Goal: Information Seeking & Learning: Learn about a topic

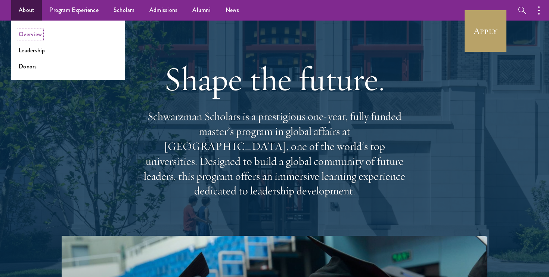
click at [32, 34] on link "Overview" at bounding box center [30, 34] width 23 height 9
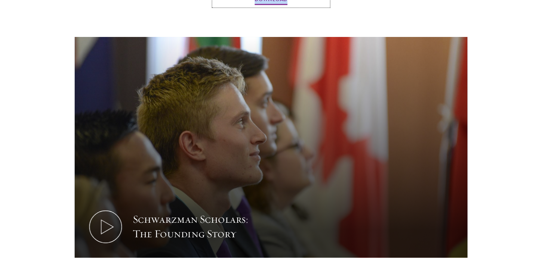
scroll to position [973, 0]
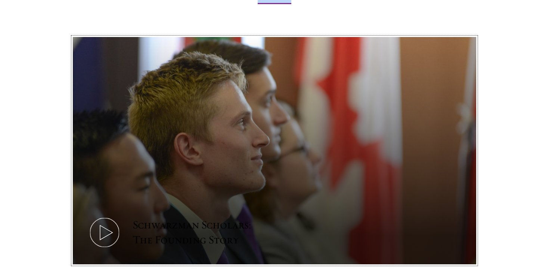
click at [324, 89] on button "Schwarzman Scholars: The Founding Story" at bounding box center [274, 150] width 403 height 227
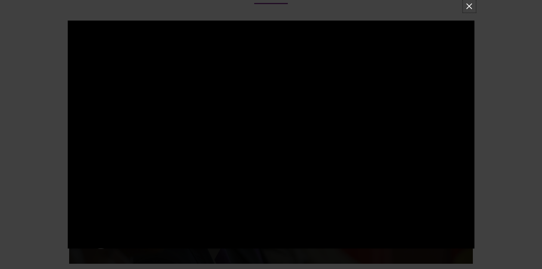
click at [467, 4] on button at bounding box center [469, 6] width 10 height 10
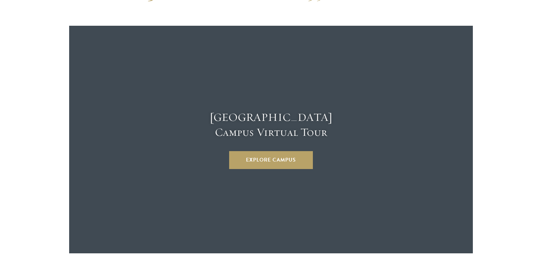
scroll to position [1988, 0]
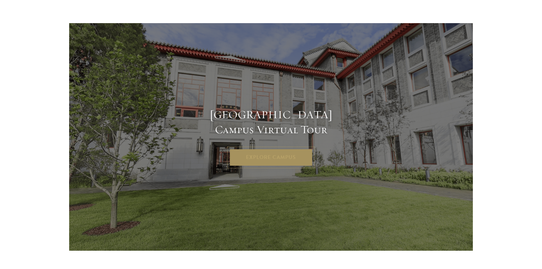
click at [256, 149] on link "Explore Campus" at bounding box center [271, 158] width 84 height 18
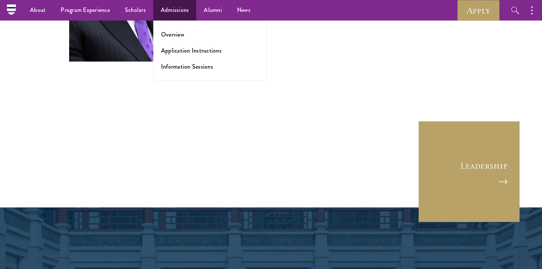
scroll to position [2795, 0]
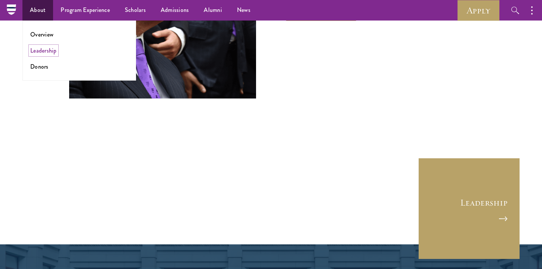
click at [41, 48] on link "Leadership" at bounding box center [43, 50] width 27 height 9
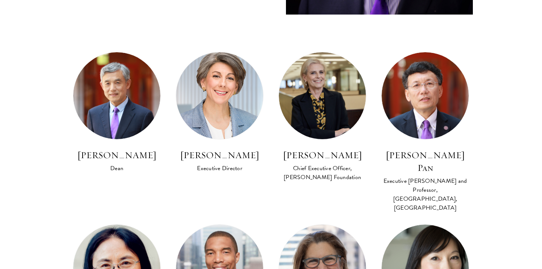
scroll to position [381, 0]
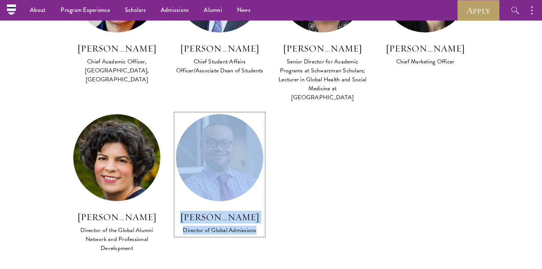
scroll to position [607, 0]
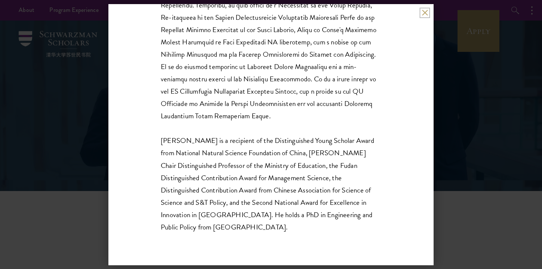
scroll to position [248, 0]
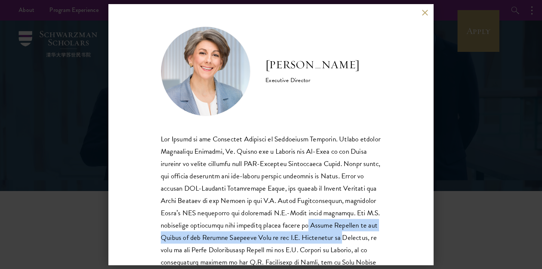
drag, startPoint x: 312, startPoint y: 229, endPoint x: 348, endPoint y: 235, distance: 37.2
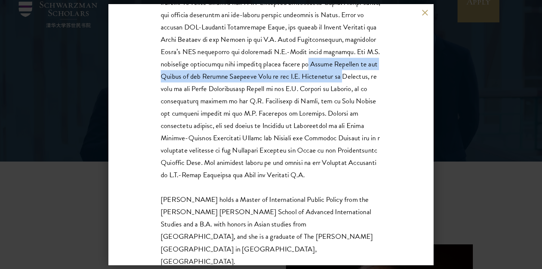
scroll to position [36, 0]
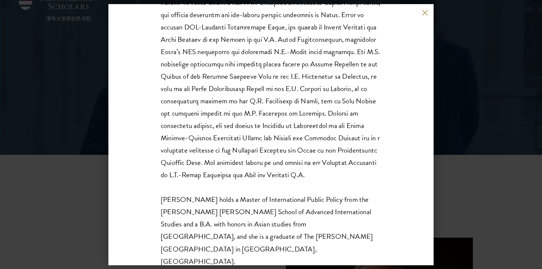
click at [427, 16] on div "Amy Celico Executive Director Ms. Celico holds a Master of International Public…" at bounding box center [270, 134] width 325 height 261
click at [423, 11] on button at bounding box center [424, 13] width 6 height 6
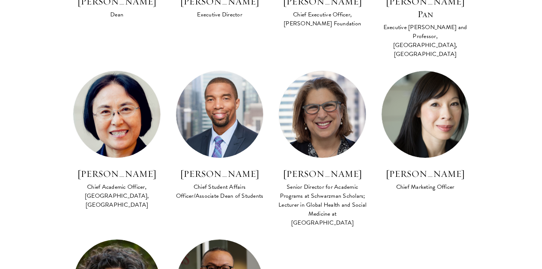
scroll to position [646, 0]
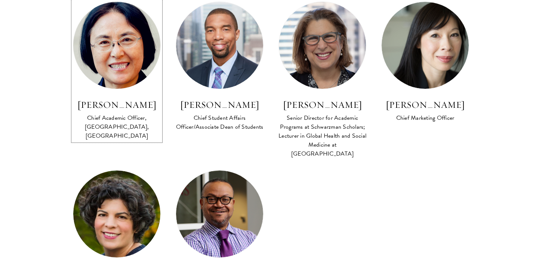
click at [134, 99] on h3 "[PERSON_NAME]" at bounding box center [117, 105] width 88 height 13
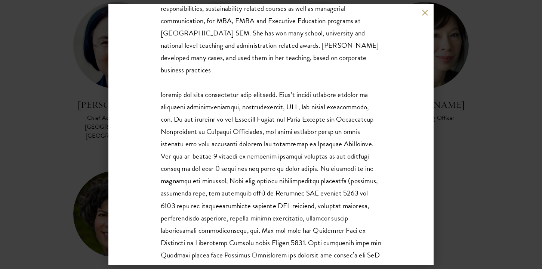
scroll to position [223, 0]
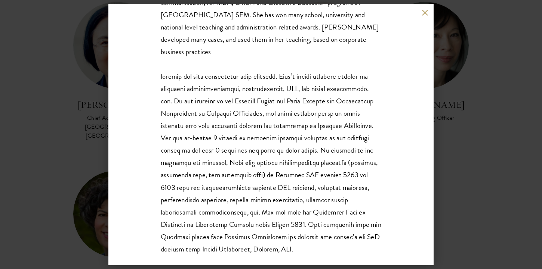
click at [423, 12] on button at bounding box center [424, 13] width 6 height 6
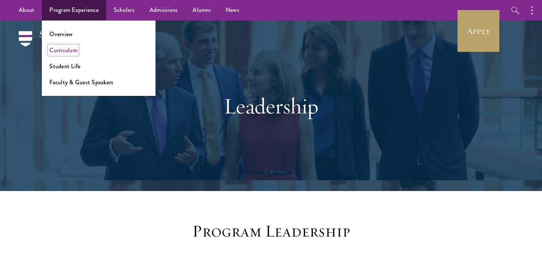
click at [65, 52] on link "Curriculum" at bounding box center [63, 50] width 28 height 9
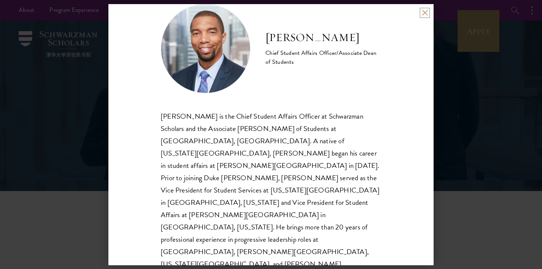
scroll to position [23, 0]
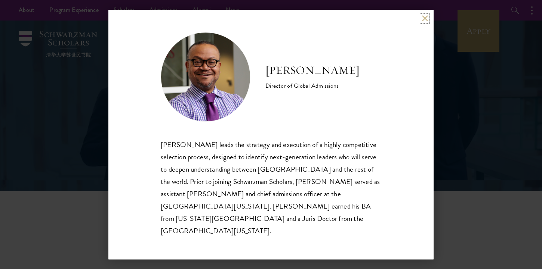
scroll to position [4, 0]
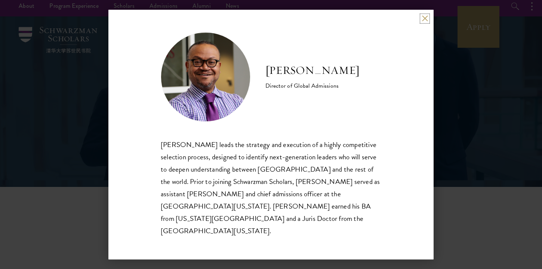
click at [423, 22] on button at bounding box center [424, 18] width 6 height 6
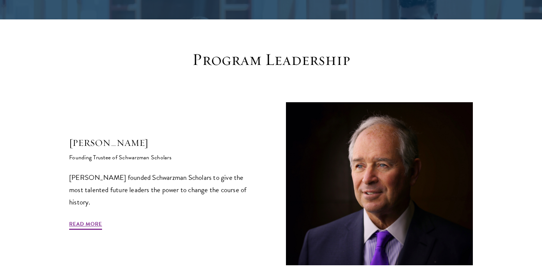
scroll to position [173, 0]
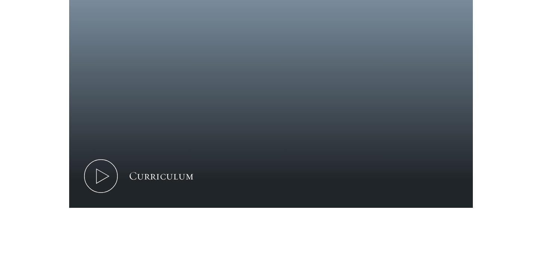
scroll to position [399, 0]
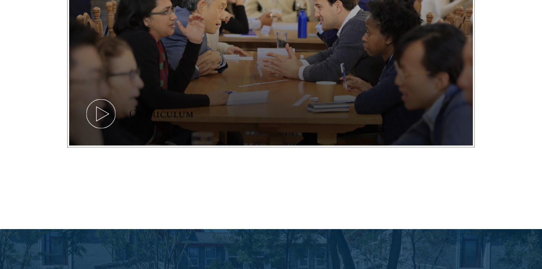
click at [112, 112] on icon at bounding box center [101, 114] width 34 height 34
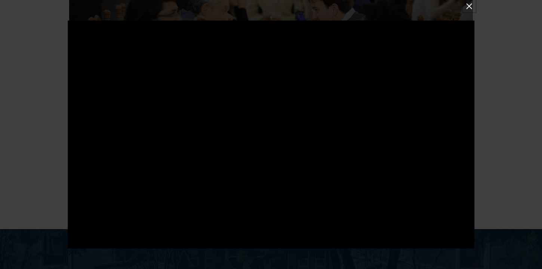
click at [468, 8] on button at bounding box center [469, 6] width 10 height 10
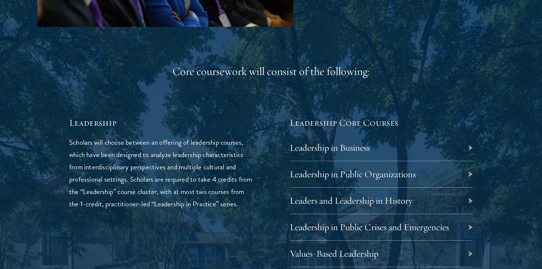
scroll to position [1182, 0]
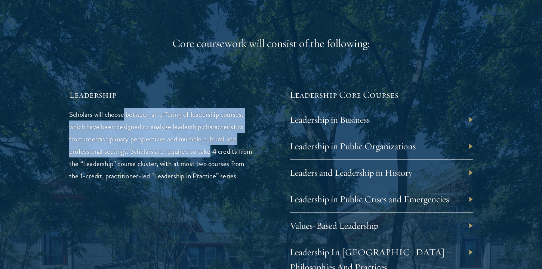
drag, startPoint x: 125, startPoint y: 116, endPoint x: 211, endPoint y: 157, distance: 94.6
click at [211, 157] on p "Scholars will choose between an offering of leadership courses, which have been…" at bounding box center [160, 145] width 183 height 74
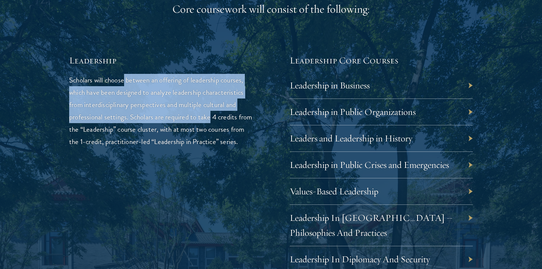
scroll to position [1217, 0]
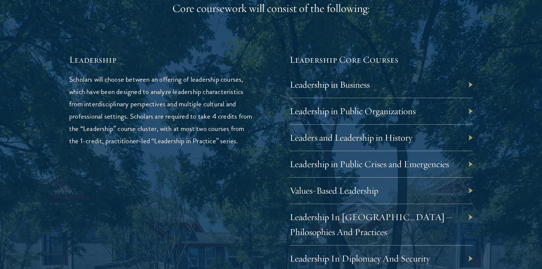
click at [106, 95] on p "Scholars will choose between an offering of leadership courses, which have been…" at bounding box center [160, 110] width 183 height 74
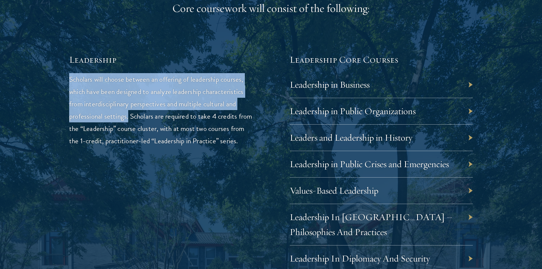
drag, startPoint x: 65, startPoint y: 80, endPoint x: 128, endPoint y: 118, distance: 73.9
click at [128, 118] on div "01 Core Curriculum 01 Core Curriculum All Schwarzman Scholars share a core curr…" at bounding box center [270, 246] width 467 height 948
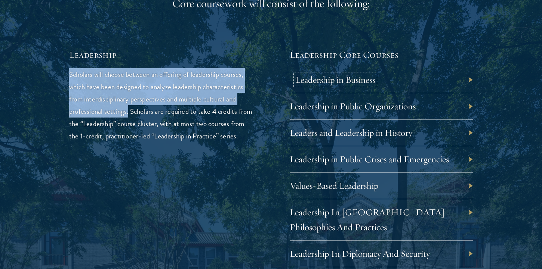
click at [360, 84] on link "Leadership in Business" at bounding box center [335, 80] width 80 height 12
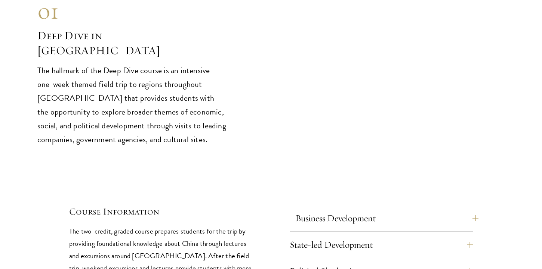
scroll to position [3079, 0]
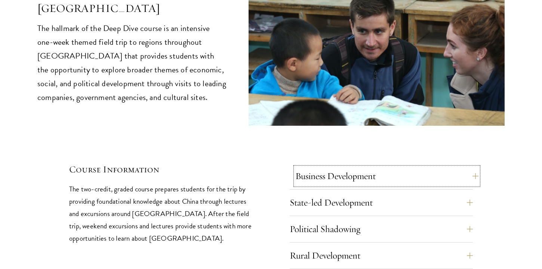
click at [349, 167] on button "Business Development" at bounding box center [386, 176] width 183 height 18
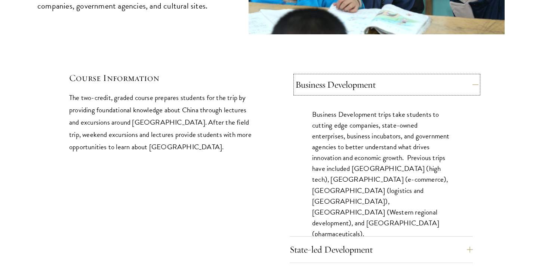
scroll to position [3171, 0]
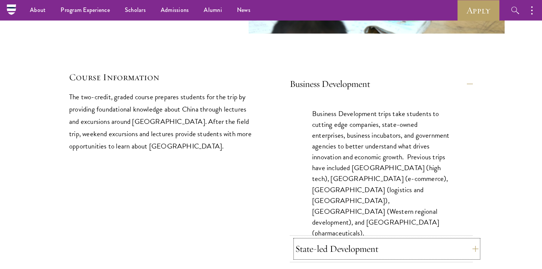
click at [353, 240] on button "State-led Development" at bounding box center [386, 249] width 183 height 18
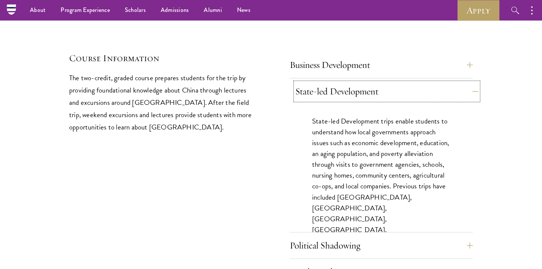
scroll to position [3204, 0]
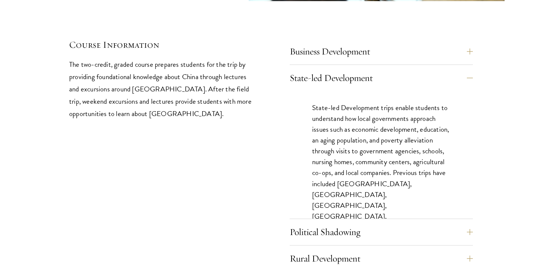
click at [326, 43] on div "Business Development Business Development trips take students to cutting edge c…" at bounding box center [380, 54] width 183 height 22
click at [323, 43] on button "Business Development" at bounding box center [386, 52] width 183 height 18
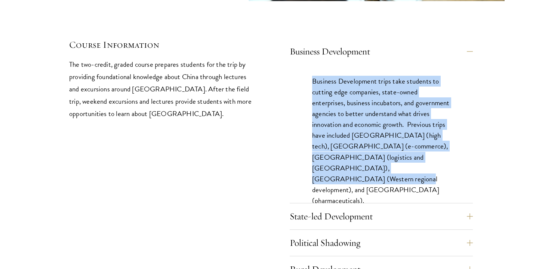
drag, startPoint x: 367, startPoint y: 150, endPoint x: 307, endPoint y: 53, distance: 113.9
click at [307, 65] on div "Business Development trips take students to cutting edge companies, state-owned…" at bounding box center [380, 145] width 183 height 160
copy p "Business Development trips take students to cutting edge companies, state-owned…"
click at [369, 208] on button "State-led Development" at bounding box center [386, 217] width 183 height 18
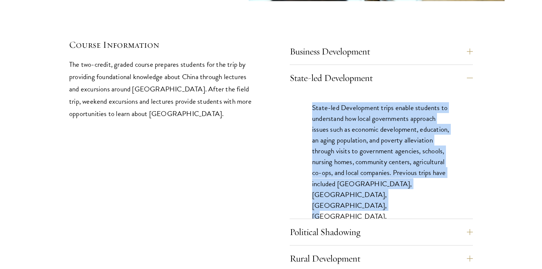
drag, startPoint x: 313, startPoint y: 81, endPoint x: 386, endPoint y: 166, distance: 112.3
click at [386, 166] on p "State-led Development trips enable students to understand how local governments…" at bounding box center [381, 172] width 138 height 141
copy p "State-led Development trips enable students to understand how local governments…"
click at [400, 223] on button "Political Shadowing" at bounding box center [386, 232] width 183 height 18
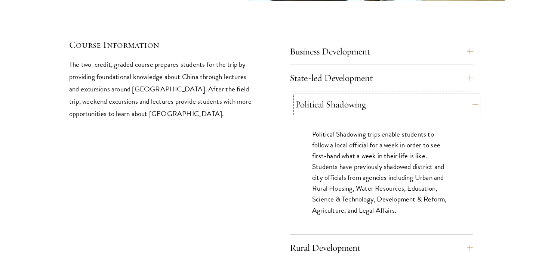
scroll to position [3207, 0]
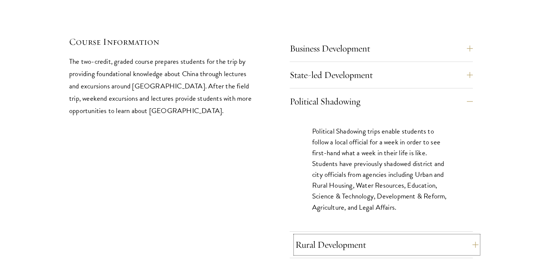
click at [386, 236] on button "Rural Development" at bounding box center [386, 245] width 183 height 18
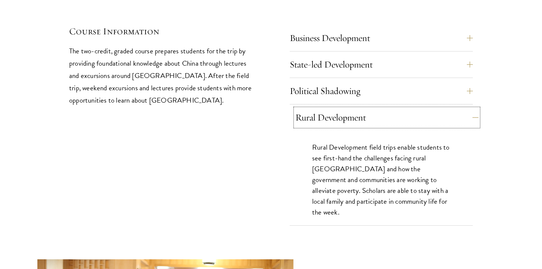
scroll to position [3219, 0]
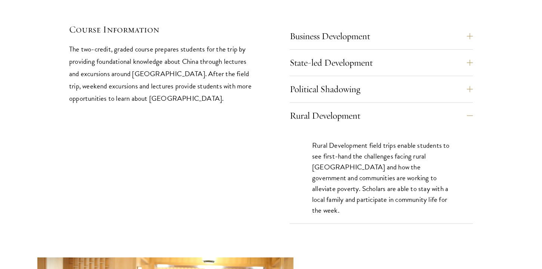
click at [390, 175] on p "Rural Development field trips enable students to see first-hand the challenges …" at bounding box center [381, 178] width 138 height 76
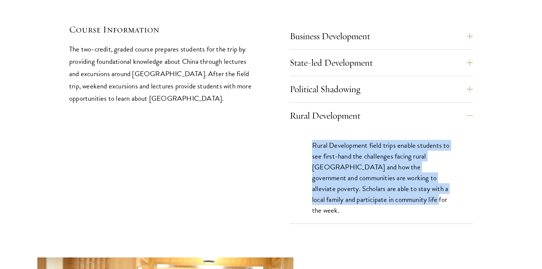
drag, startPoint x: 391, startPoint y: 174, endPoint x: 309, endPoint y: 112, distance: 103.5
click at [309, 129] on div "Rural Development field trips enable students to see first-hand the challenges …" at bounding box center [380, 182] width 183 height 106
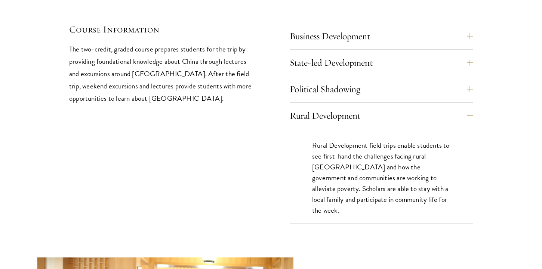
click at [394, 173] on p "Rural Development field trips enable students to see first-hand the challenges …" at bounding box center [381, 178] width 138 height 76
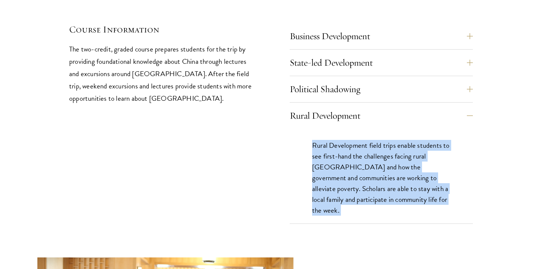
drag, startPoint x: 394, startPoint y: 173, endPoint x: 315, endPoint y: 114, distance: 99.1
click at [315, 140] on p "Rural Development field trips enable students to see first-hand the challenges …" at bounding box center [381, 178] width 138 height 76
copy div "Rural Development field trips enable students to see first-hand the challenges …"
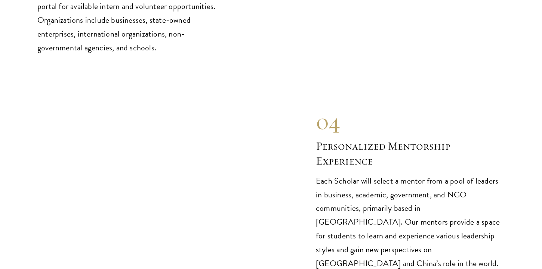
scroll to position [3829, 0]
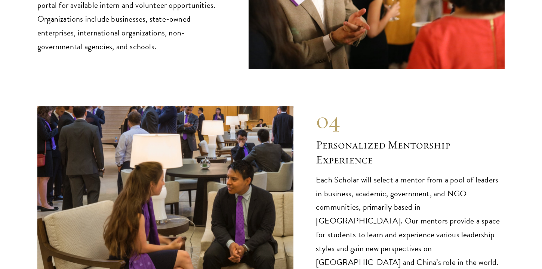
click at [352, 142] on h2 "Personalized Mentorship Experience" at bounding box center [410, 153] width 189 height 30
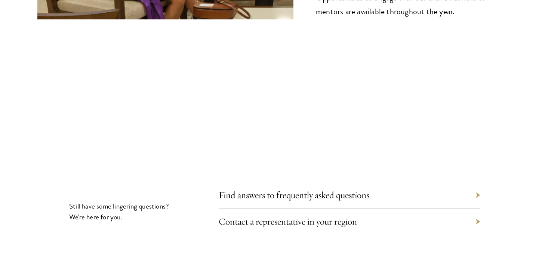
scroll to position [4108, 0]
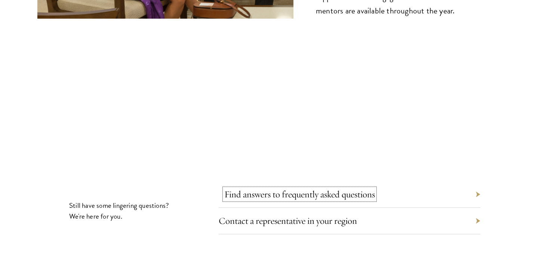
click at [350, 189] on link "Find answers to frequently asked questions" at bounding box center [299, 195] width 151 height 12
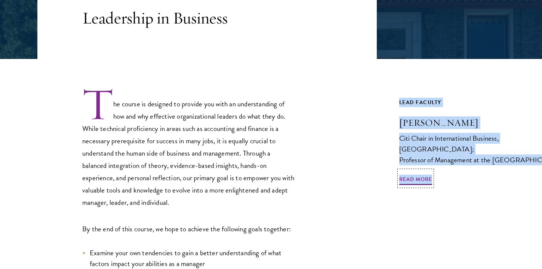
scroll to position [173, 0]
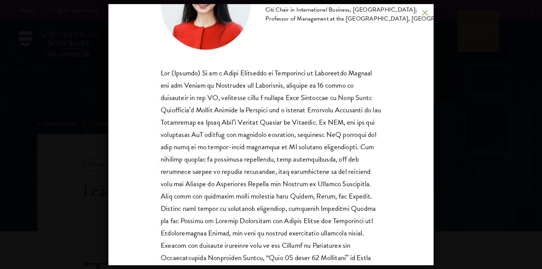
scroll to position [44, 0]
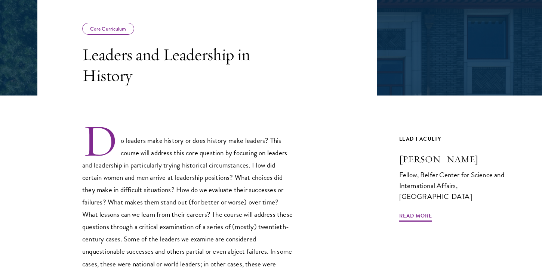
scroll to position [183, 0]
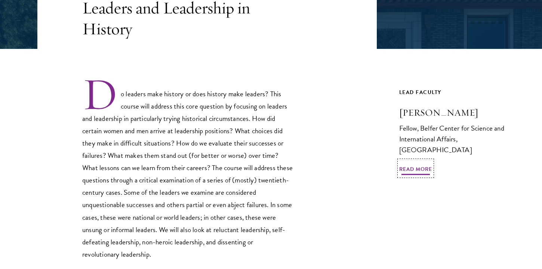
click at [414, 166] on span "Read More" at bounding box center [415, 171] width 33 height 12
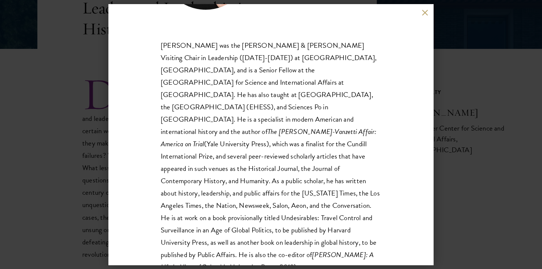
scroll to position [124, 0]
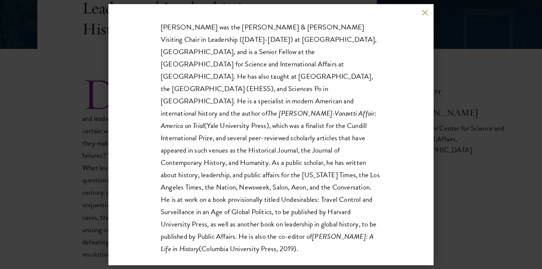
click at [506, 159] on div "Moshik Temkin Fellow, Belfer Center for Science and International Affairs,  Har…" at bounding box center [271, 134] width 542 height 269
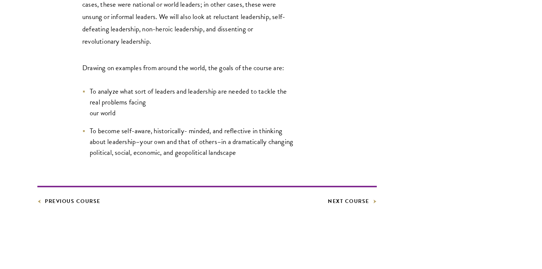
scroll to position [396, 0]
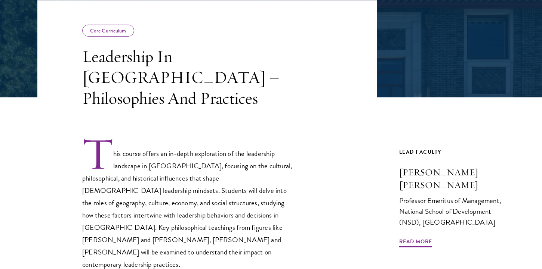
scroll to position [134, 0]
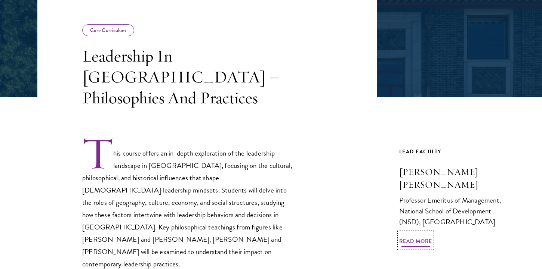
click at [417, 237] on span "Read More" at bounding box center [415, 243] width 33 height 12
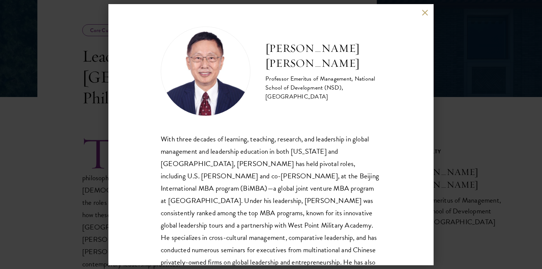
scroll to position [38, 0]
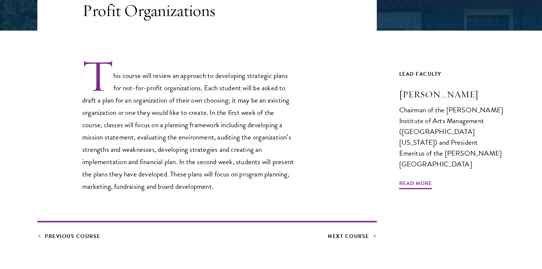
scroll to position [202, 0]
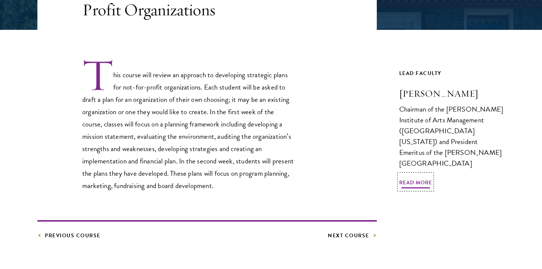
click at [415, 178] on span "Read More" at bounding box center [415, 184] width 33 height 12
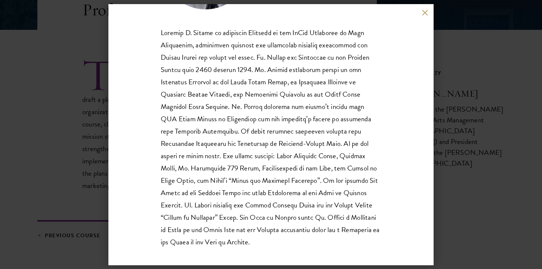
scroll to position [112, 0]
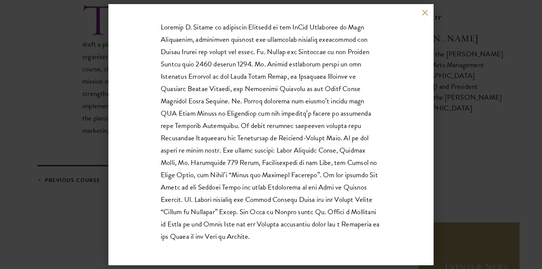
click at [470, 168] on div "Michael M. Kaiser Chairman of the DeVos Institute of Arts Management (Universit…" at bounding box center [271, 134] width 542 height 269
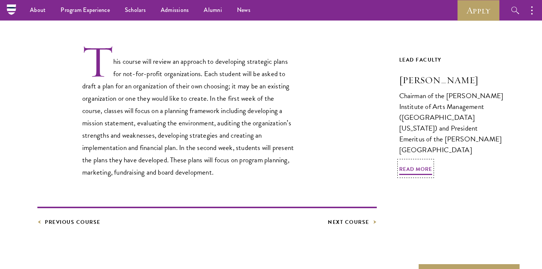
scroll to position [215, 0]
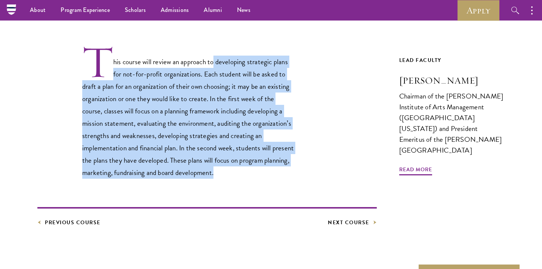
drag, startPoint x: 214, startPoint y: 64, endPoint x: 277, endPoint y: 170, distance: 123.1
click at [277, 171] on p "This course will review an approach to developing strategic plans for not-for-p…" at bounding box center [188, 112] width 213 height 134
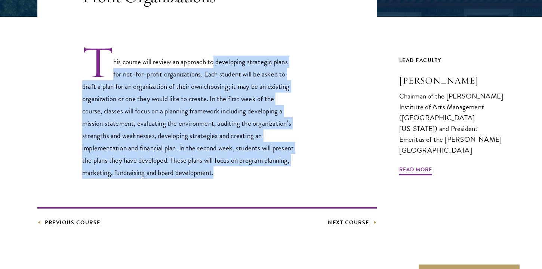
scroll to position [261, 0]
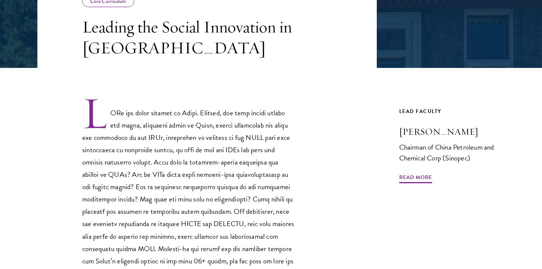
scroll to position [179, 0]
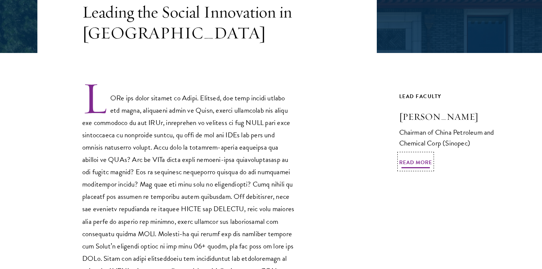
click at [418, 164] on span "Read More" at bounding box center [415, 164] width 33 height 12
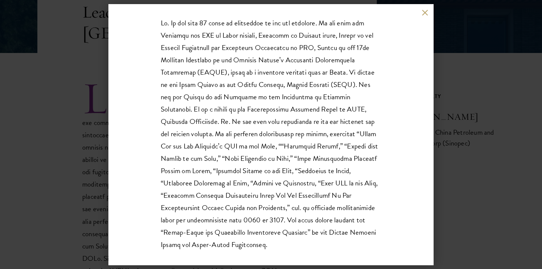
scroll to position [124, 0]
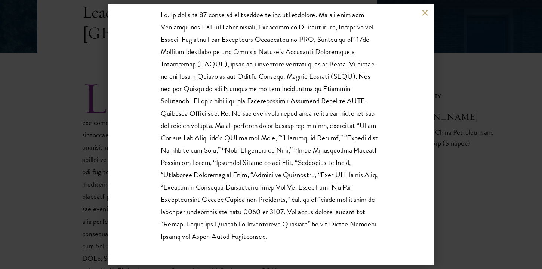
click at [466, 175] on div "[PERSON_NAME] Chairman of China Petroleum and Chemical Corp (Sinopec)" at bounding box center [271, 134] width 542 height 269
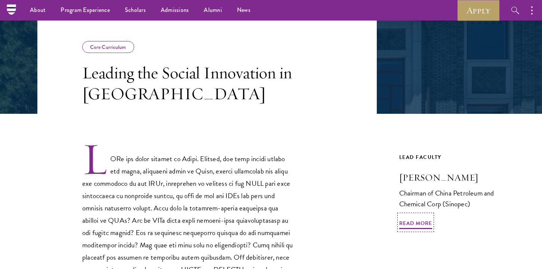
scroll to position [80, 0]
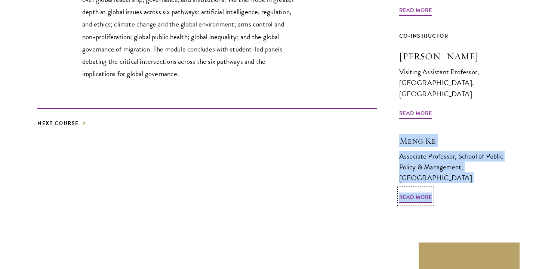
scroll to position [356, 0]
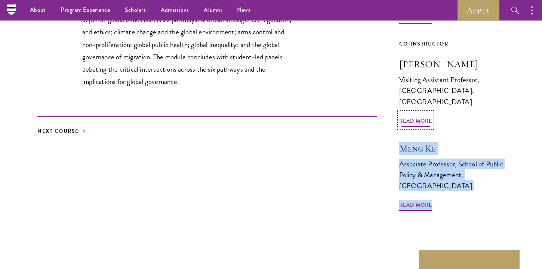
click at [419, 117] on span "Read More" at bounding box center [415, 123] width 33 height 12
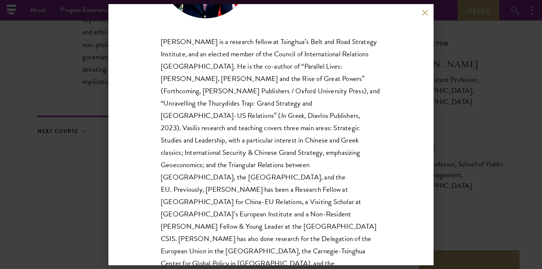
scroll to position [99, 0]
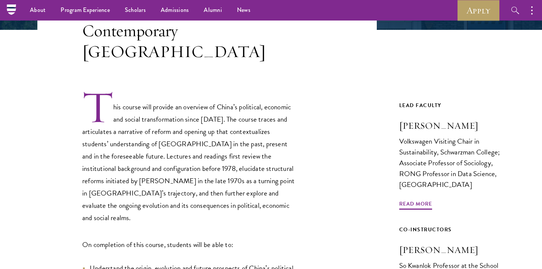
scroll to position [189, 0]
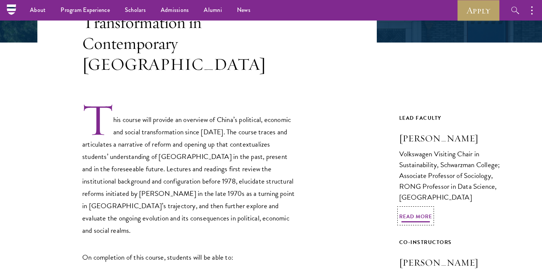
click at [414, 212] on span "Read More" at bounding box center [415, 218] width 33 height 12
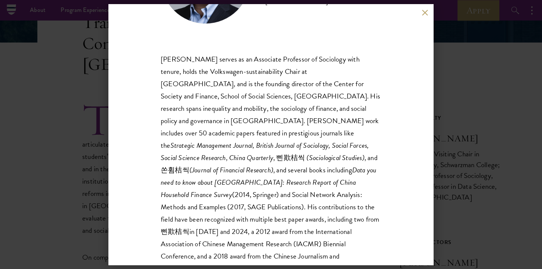
scroll to position [86, 0]
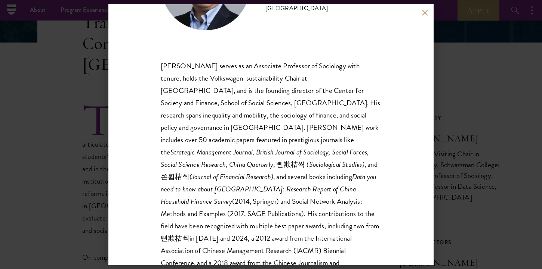
click at [459, 67] on div "[PERSON_NAME] Volkswagen Visiting Chair in Sustainability, [GEOGRAPHIC_DATA]; A…" at bounding box center [271, 134] width 542 height 269
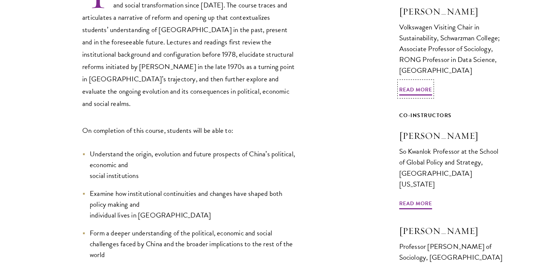
scroll to position [318, 0]
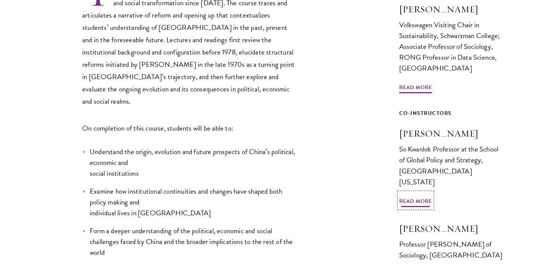
click at [410, 197] on span "Read More" at bounding box center [415, 203] width 33 height 12
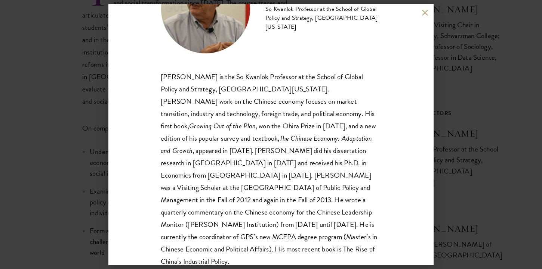
scroll to position [63, 0]
click at [511, 165] on div "Barry Naughton So Kwanlok Professor at the School of Global Policy and Strategy…" at bounding box center [271, 134] width 542 height 269
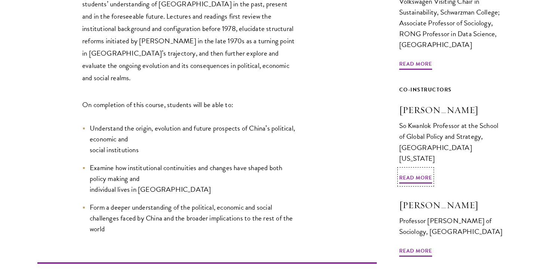
scroll to position [342, 0]
click at [420, 229] on div "Lead Faculty Zheng Lu Volkswagen Visiting Chair in Sustainability, Schwarzman C…" at bounding box center [452, 198] width 106 height 477
click at [421, 246] on span "Read More" at bounding box center [415, 252] width 33 height 12
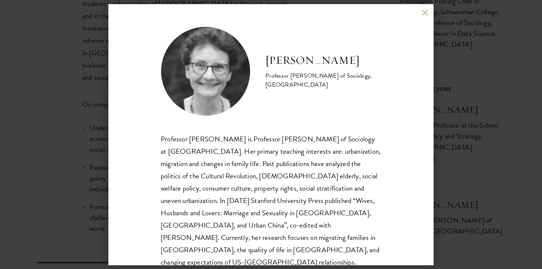
scroll to position [13, 0]
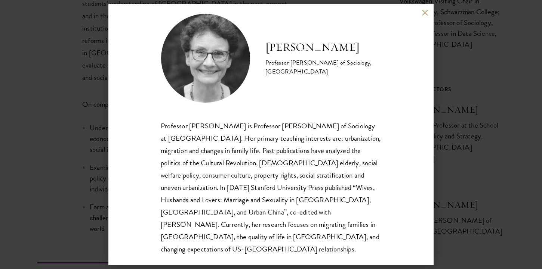
click at [455, 204] on div "Deborah Davis Professor Emerita of Sociology, Yale University Professor Deborah…" at bounding box center [271, 134] width 542 height 269
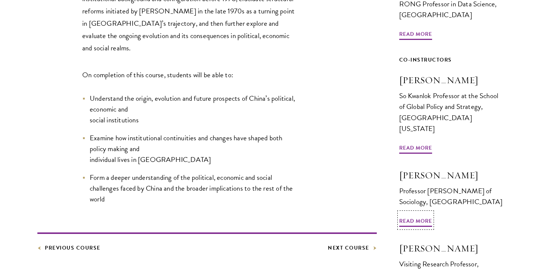
scroll to position [372, 0]
click at [422, 216] on span "Read More" at bounding box center [415, 222] width 33 height 12
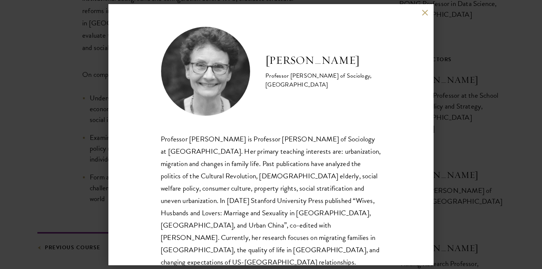
click at [480, 179] on div "Deborah Davis Professor Emerita of Sociology, Yale University Professor Deborah…" at bounding box center [271, 134] width 542 height 269
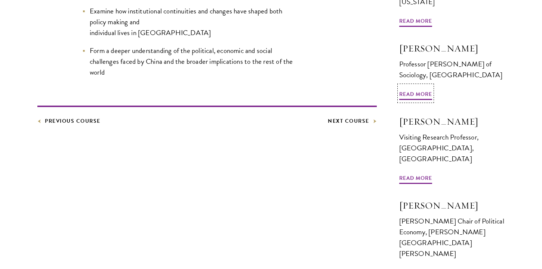
scroll to position [510, 0]
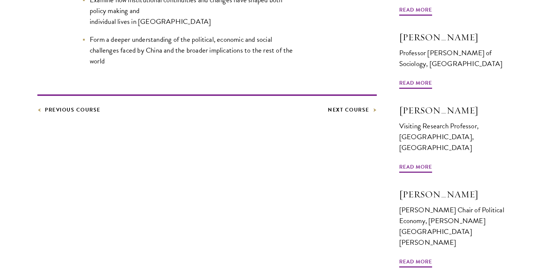
click at [422, 146] on div "Lead Faculty Zheng Lu Volkswagen Visiting Chair in Sustainability, Schwarzman C…" at bounding box center [452, 31] width 106 height 477
click at [414, 162] on span "Read More" at bounding box center [415, 168] width 33 height 12
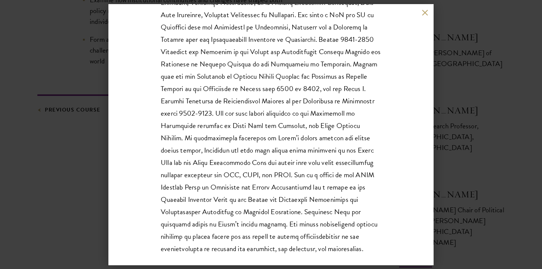
scroll to position [161, 0]
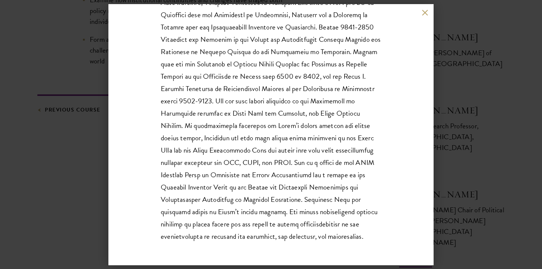
click at [480, 207] on div "Christine Wong Visiting Research Professor, East Asian Institute, National Univ…" at bounding box center [271, 134] width 542 height 269
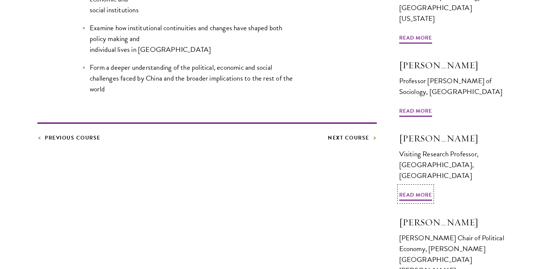
scroll to position [485, 0]
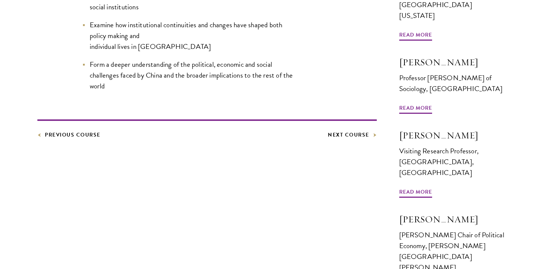
click at [424, 224] on div "Co-Instructors Yuen Yuen Ang Alfred Chandler Chair of Political Economy, Johns …" at bounding box center [452, 253] width 106 height 81
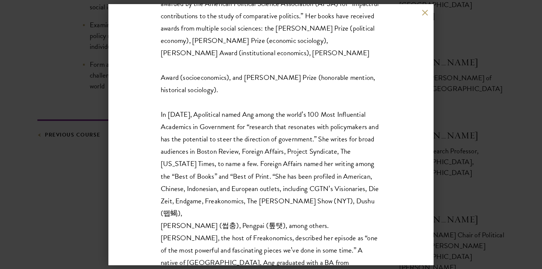
scroll to position [248, 0]
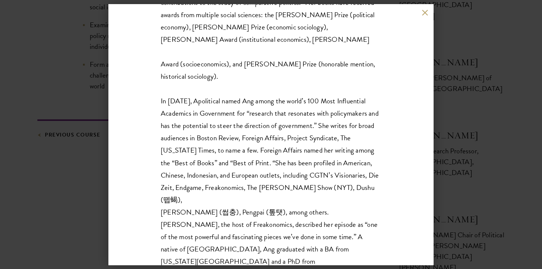
click at [477, 177] on div "Yuen Yuen Ang Alfred Chandler Chair of Political Economy, Johns Hopkins Univers…" at bounding box center [271, 134] width 542 height 269
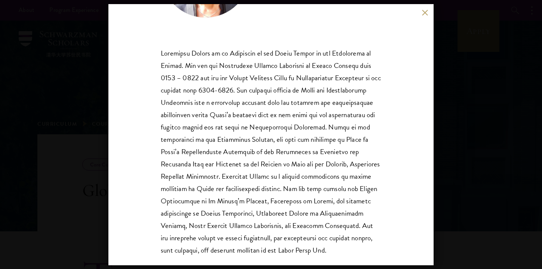
scroll to position [98, 0]
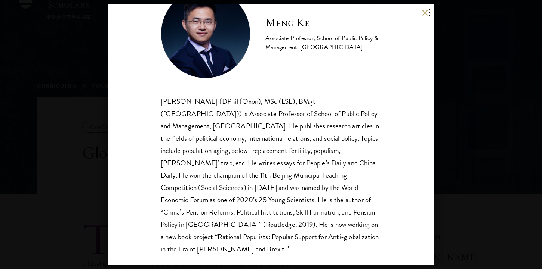
scroll to position [36, 0]
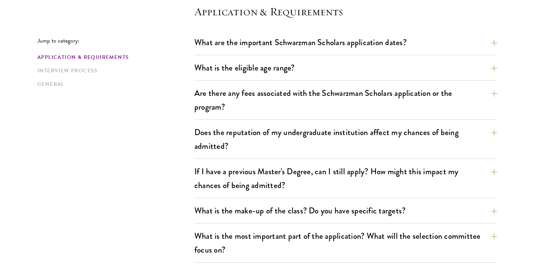
scroll to position [216, 0]
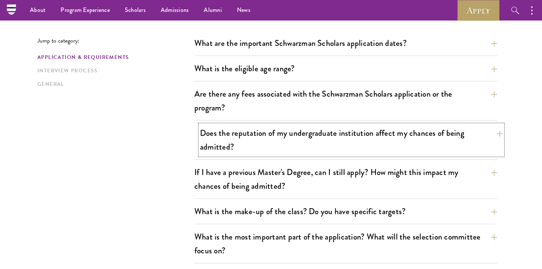
click at [462, 136] on button "Does the reputation of my undergraduate institution affect my chances of being …" at bounding box center [351, 140] width 303 height 31
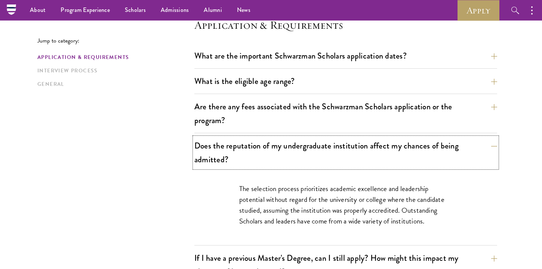
scroll to position [199, 0]
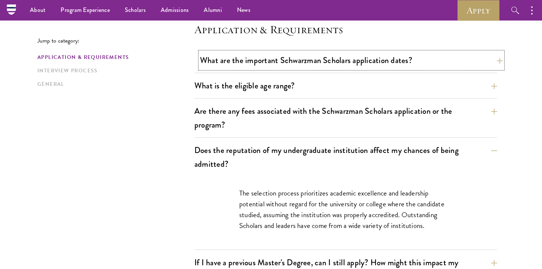
click at [378, 66] on button "What are the important Schwarzman Scholars application dates?" at bounding box center [351, 60] width 303 height 17
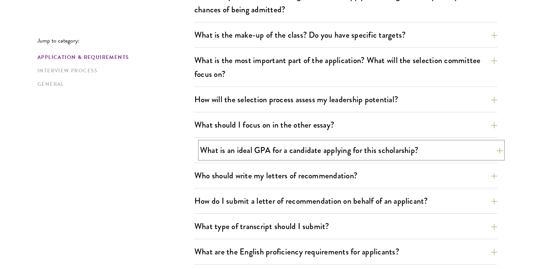
click at [352, 149] on button "What is an ideal GPA for a candidate applying for this scholarship?" at bounding box center [351, 150] width 303 height 17
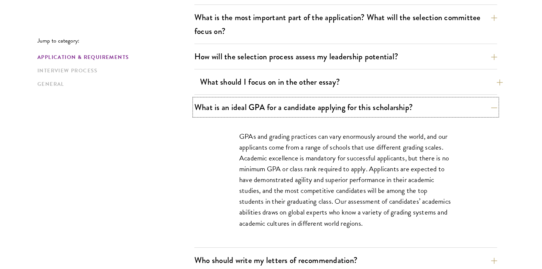
scroll to position [437, 0]
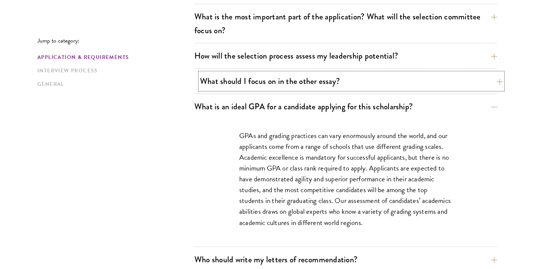
click at [354, 78] on button "What should I focus on in the other essay?" at bounding box center [351, 81] width 303 height 17
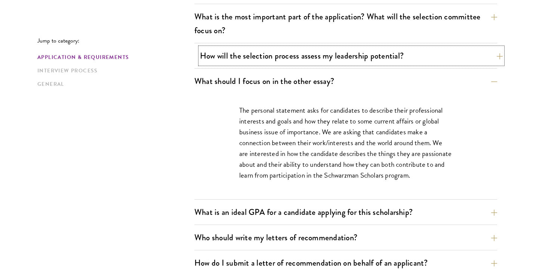
click at [352, 58] on button "How will the selection process assess my leadership potential?" at bounding box center [351, 55] width 303 height 17
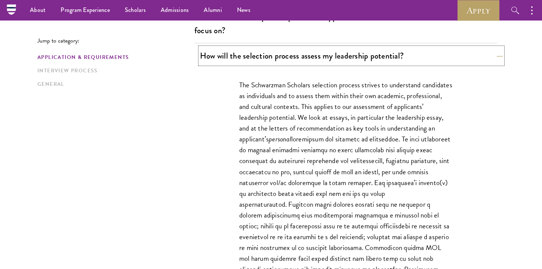
scroll to position [413, 0]
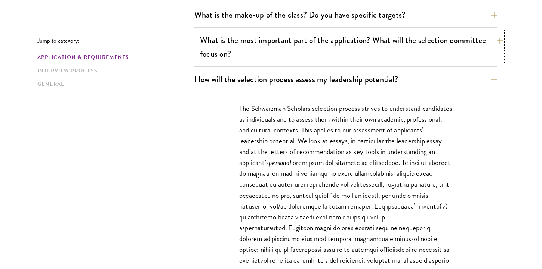
click at [346, 47] on button "What is the most important part of the application? What will the selection com…" at bounding box center [351, 47] width 303 height 31
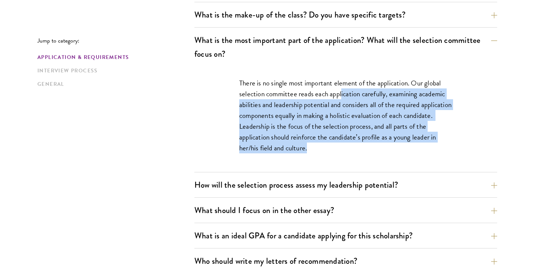
drag, startPoint x: 341, startPoint y: 96, endPoint x: 350, endPoint y: 149, distance: 54.2
click at [350, 149] on p "There is no single most important element of the application. Our global select…" at bounding box center [345, 116] width 213 height 76
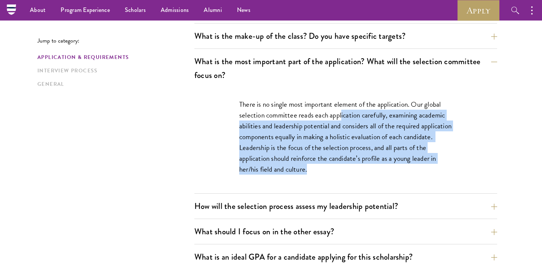
scroll to position [391, 0]
